Goal: Task Accomplishment & Management: Use online tool/utility

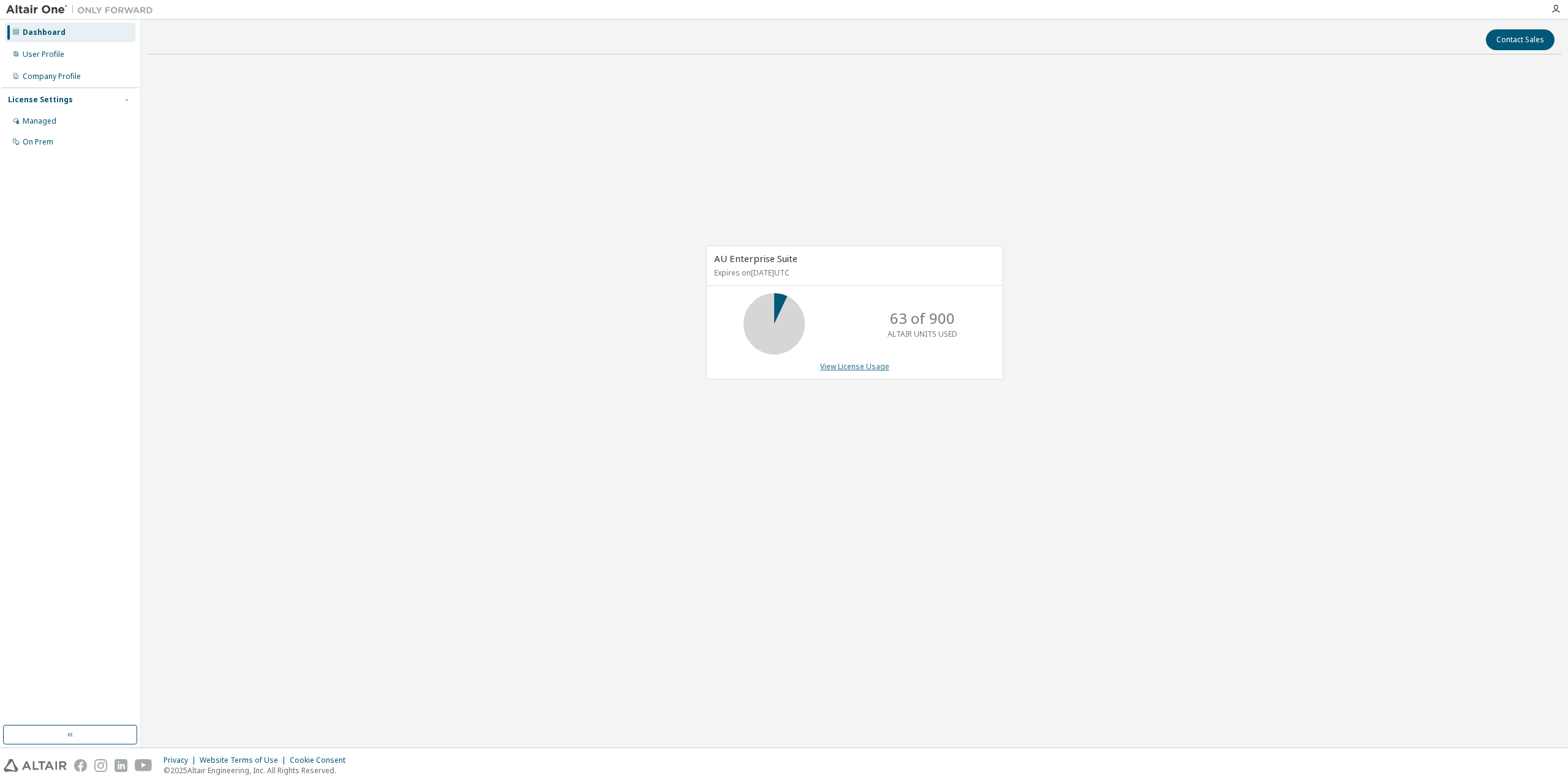
click at [848, 362] on link "View License Usage" at bounding box center [855, 367] width 69 height 11
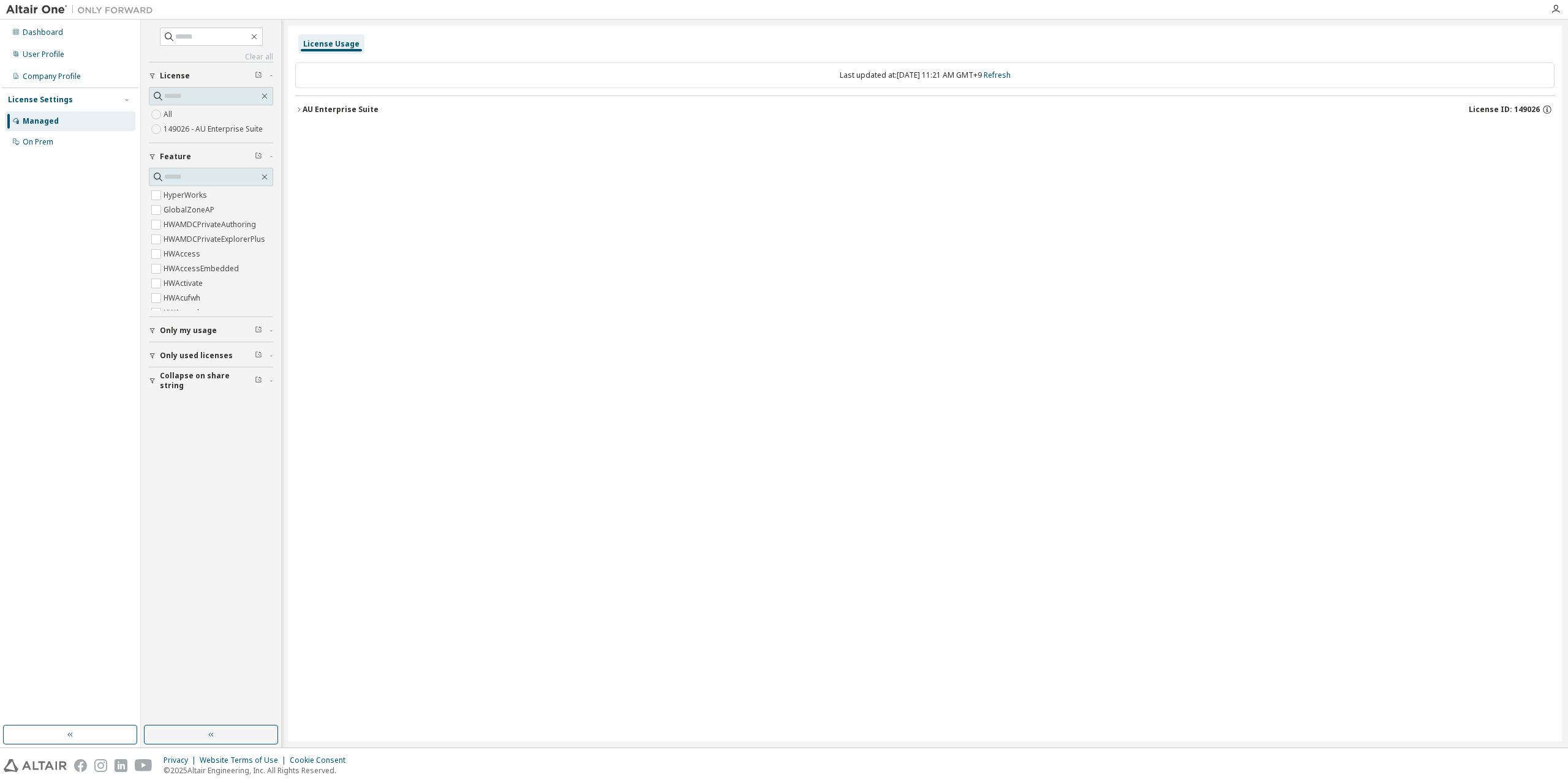
click at [943, 184] on div "License Usage Last updated at: Fri 2025-09-12 11:21 AM GMT+9 Refresh AU Enterpr…" at bounding box center [925, 384] width 1275 height 716
